Goal: Navigation & Orientation: Find specific page/section

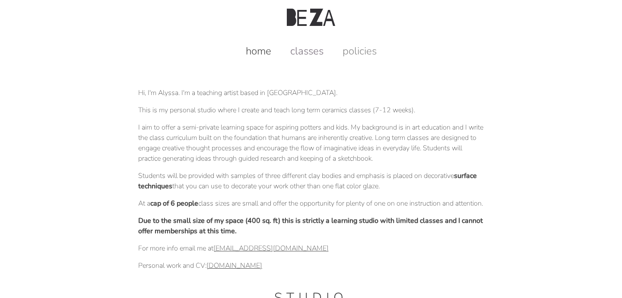
click at [301, 49] on link "classes" at bounding box center [307, 51] width 51 height 14
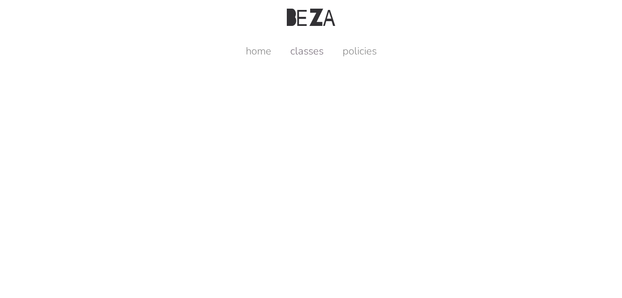
click at [299, 48] on link "classes" at bounding box center [307, 51] width 51 height 14
click at [359, 47] on link "policies" at bounding box center [359, 51] width 51 height 14
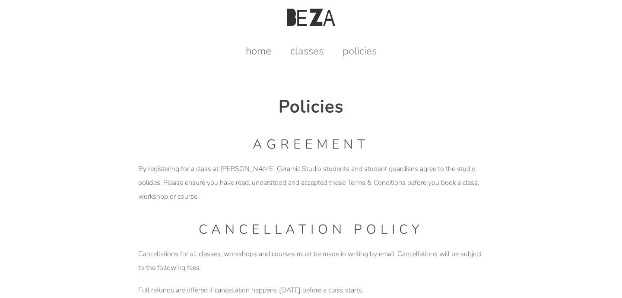
click at [266, 54] on link "home" at bounding box center [258, 51] width 43 height 14
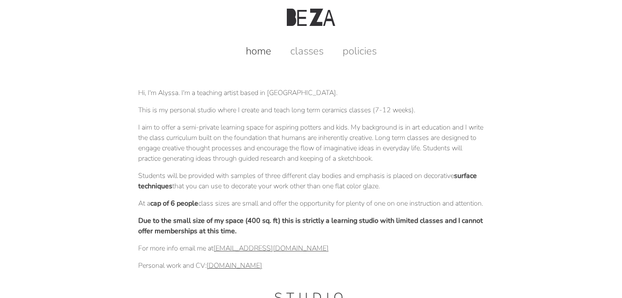
click at [304, 20] on img at bounding box center [311, 17] width 48 height 17
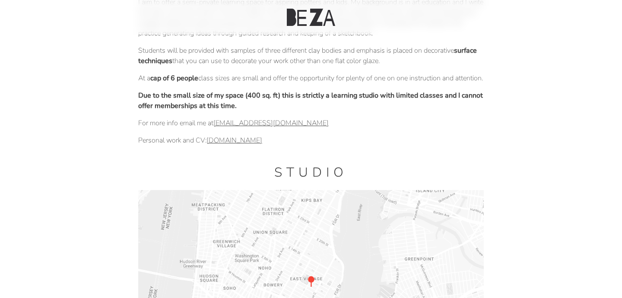
scroll to position [14, 0]
